Goal: Task Accomplishment & Management: Manage account settings

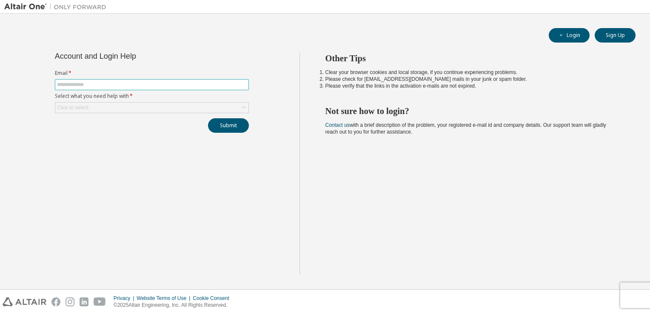
click at [183, 83] on input "text" at bounding box center [152, 84] width 190 height 7
type input "**********"
click at [188, 106] on div "Click to select" at bounding box center [151, 108] width 193 height 10
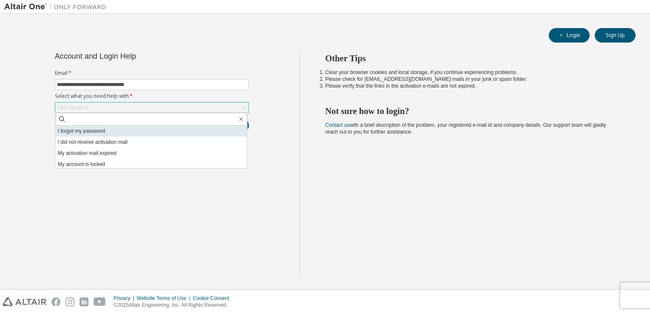
click at [150, 132] on li "I forgot my password" at bounding box center [151, 131] width 191 height 11
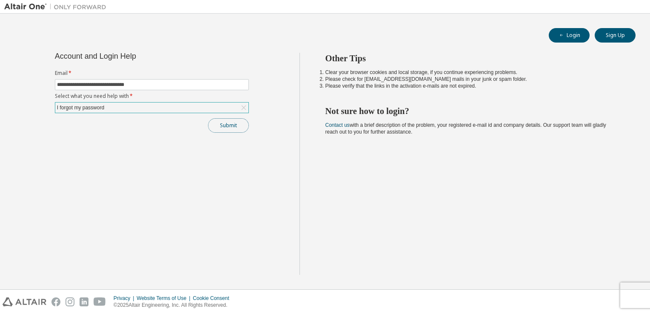
click at [225, 129] on button "Submit" at bounding box center [228, 125] width 41 height 14
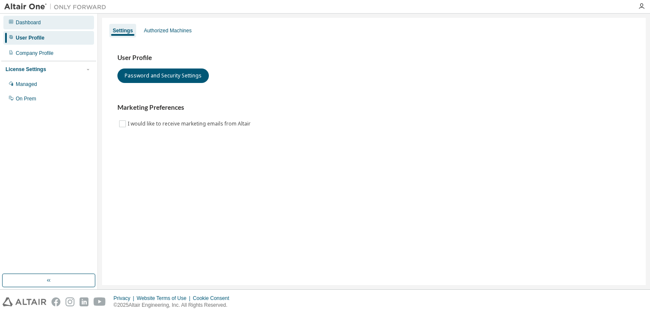
click at [48, 25] on div "Dashboard" at bounding box center [48, 23] width 91 height 14
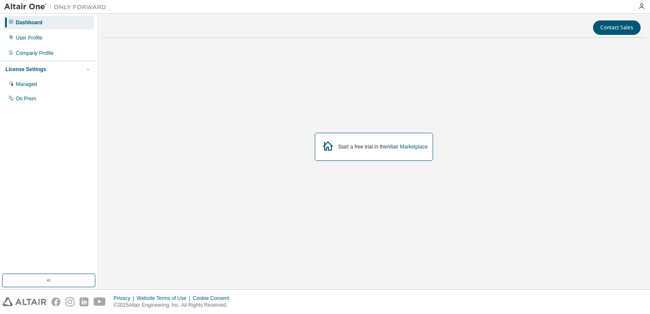
click at [428, 100] on div "Start a free trial in the Altair Marketplace" at bounding box center [374, 147] width 544 height 204
click at [494, 117] on div "Start a free trial in the Altair Marketplace" at bounding box center [374, 147] width 544 height 204
click at [497, 157] on div "Start a free trial in the Altair Marketplace" at bounding box center [374, 147] width 544 height 204
